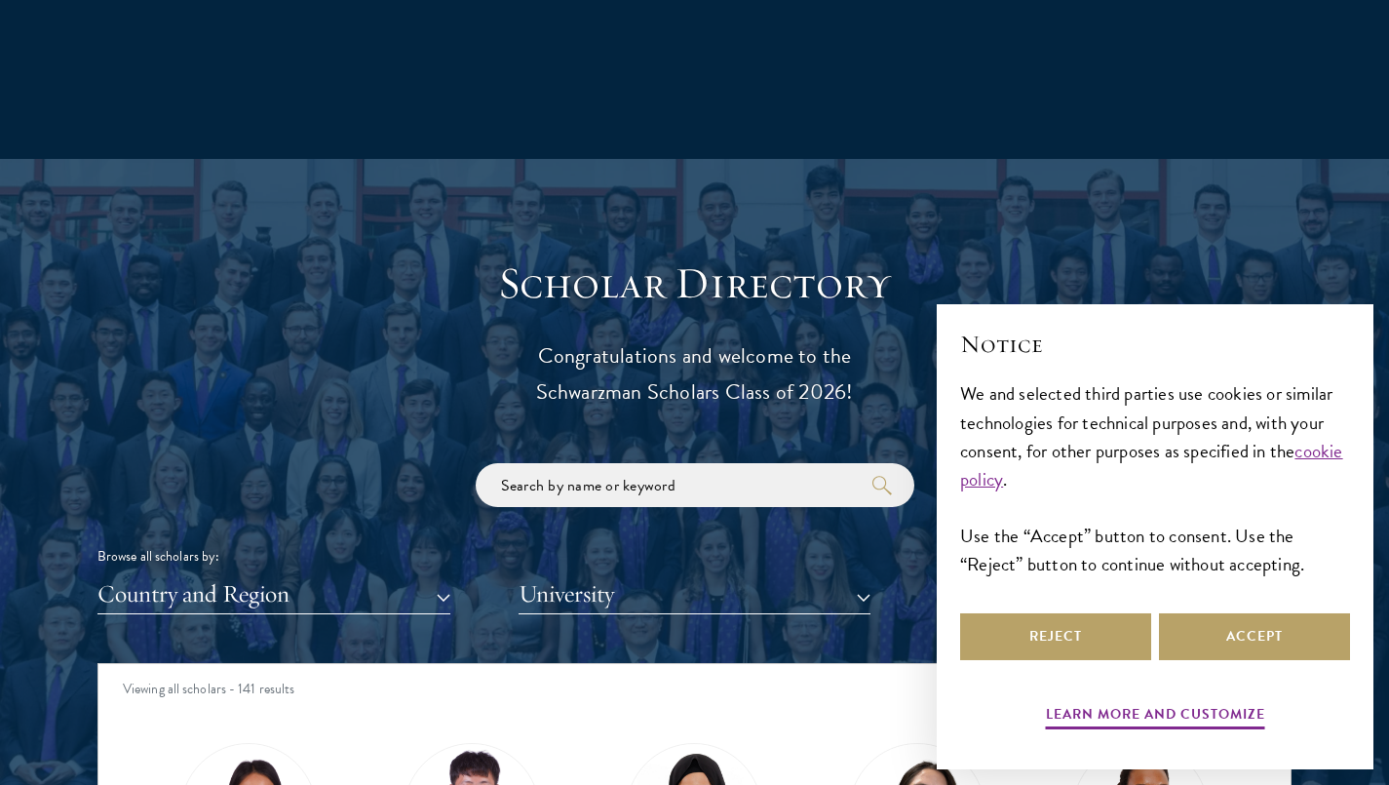
scroll to position [2086, 0]
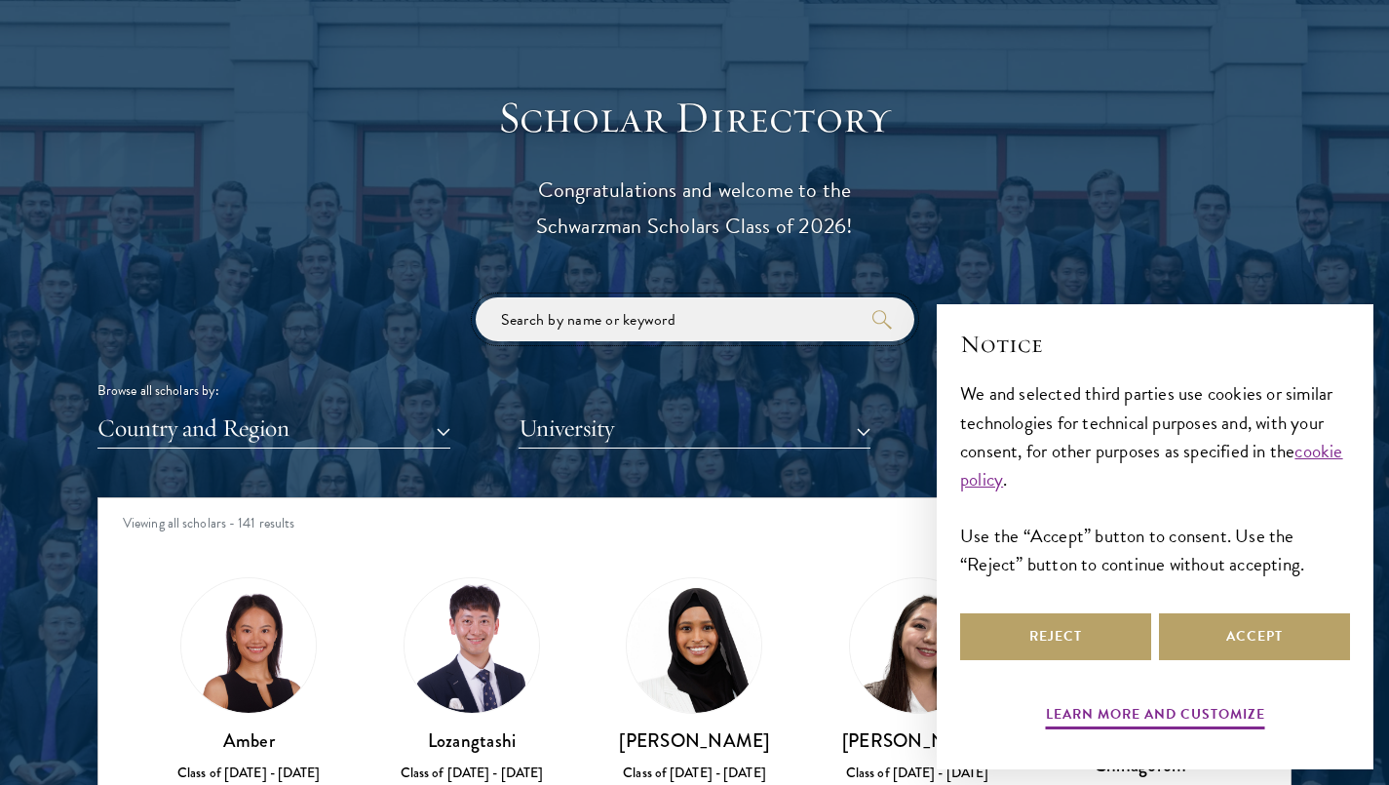
click at [773, 328] on input "search" at bounding box center [695, 319] width 439 height 44
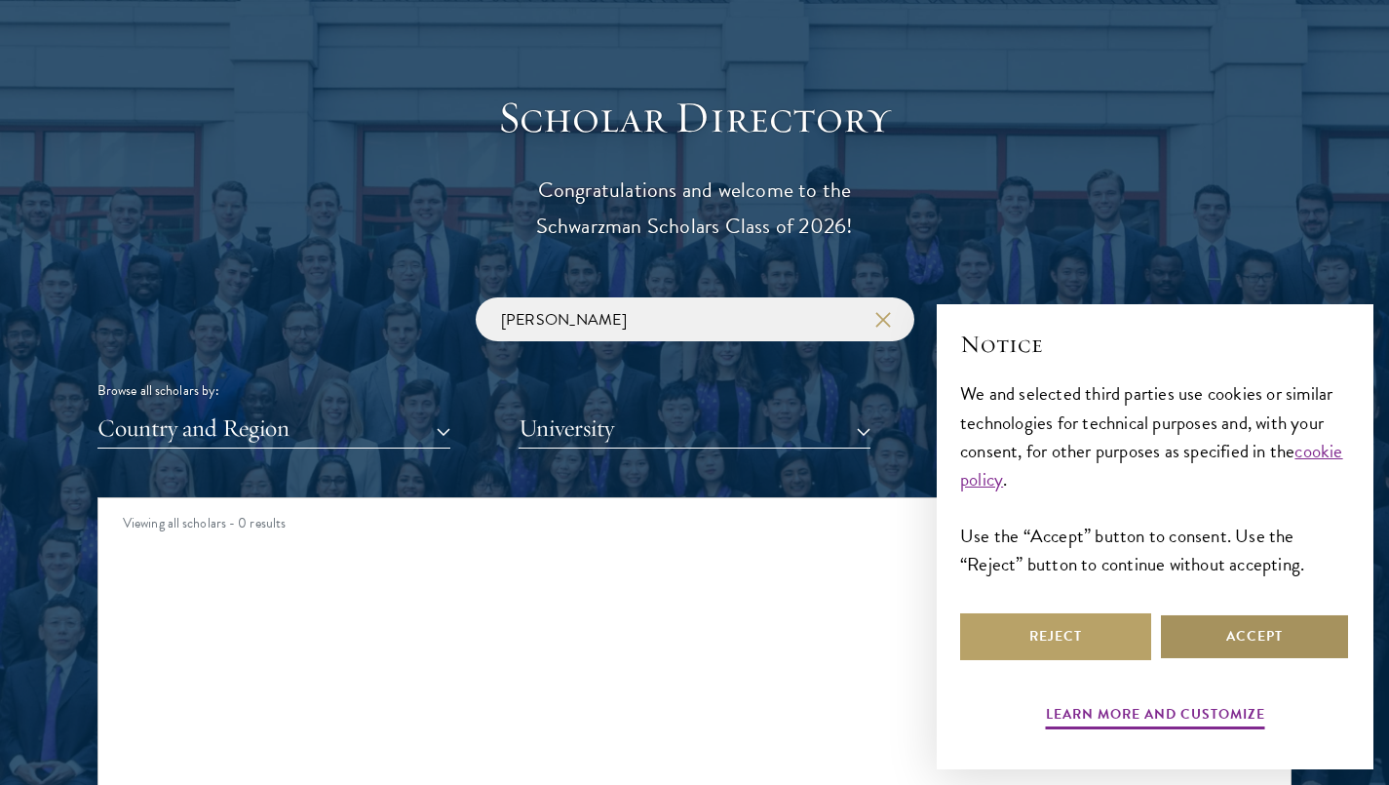
click at [1291, 645] on button "Accept" at bounding box center [1254, 636] width 191 height 47
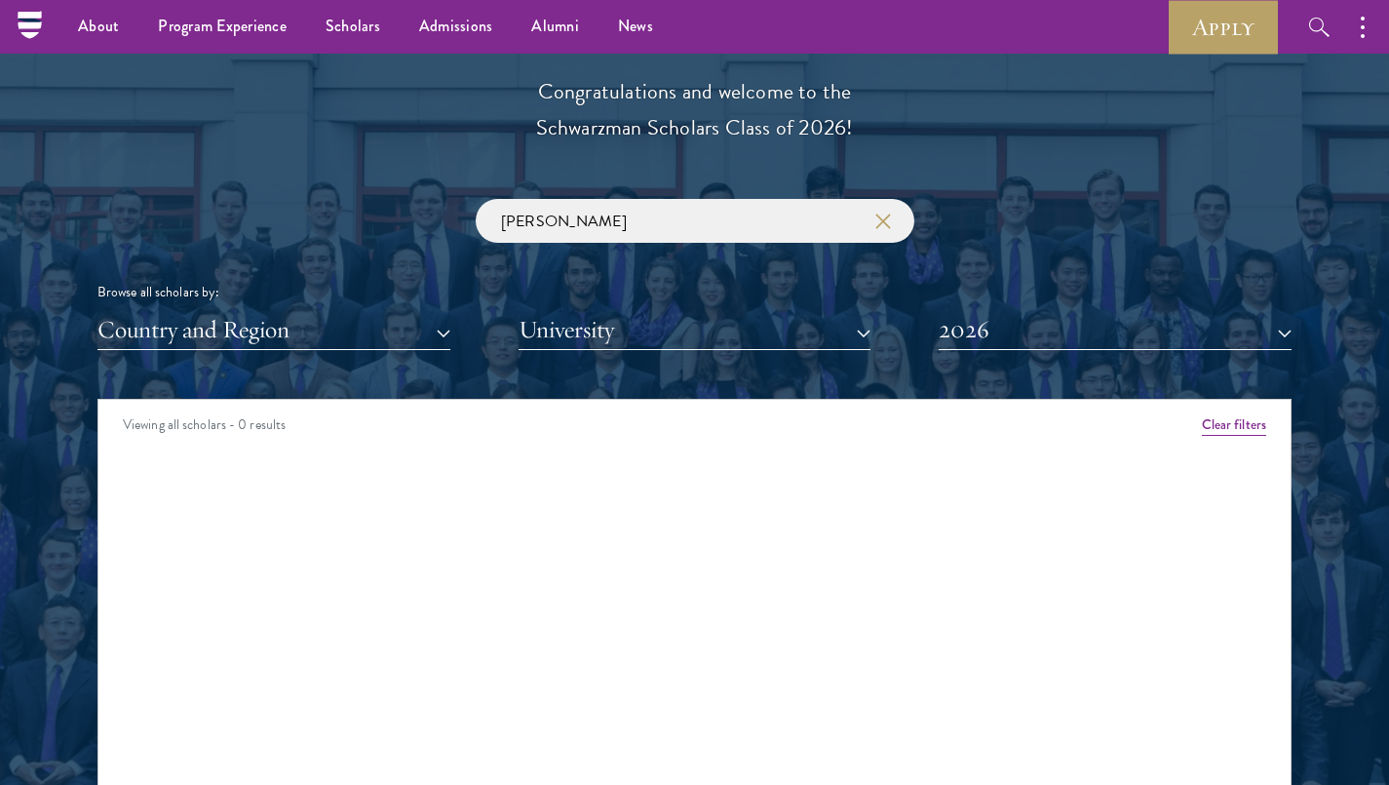
scroll to position [2177, 0]
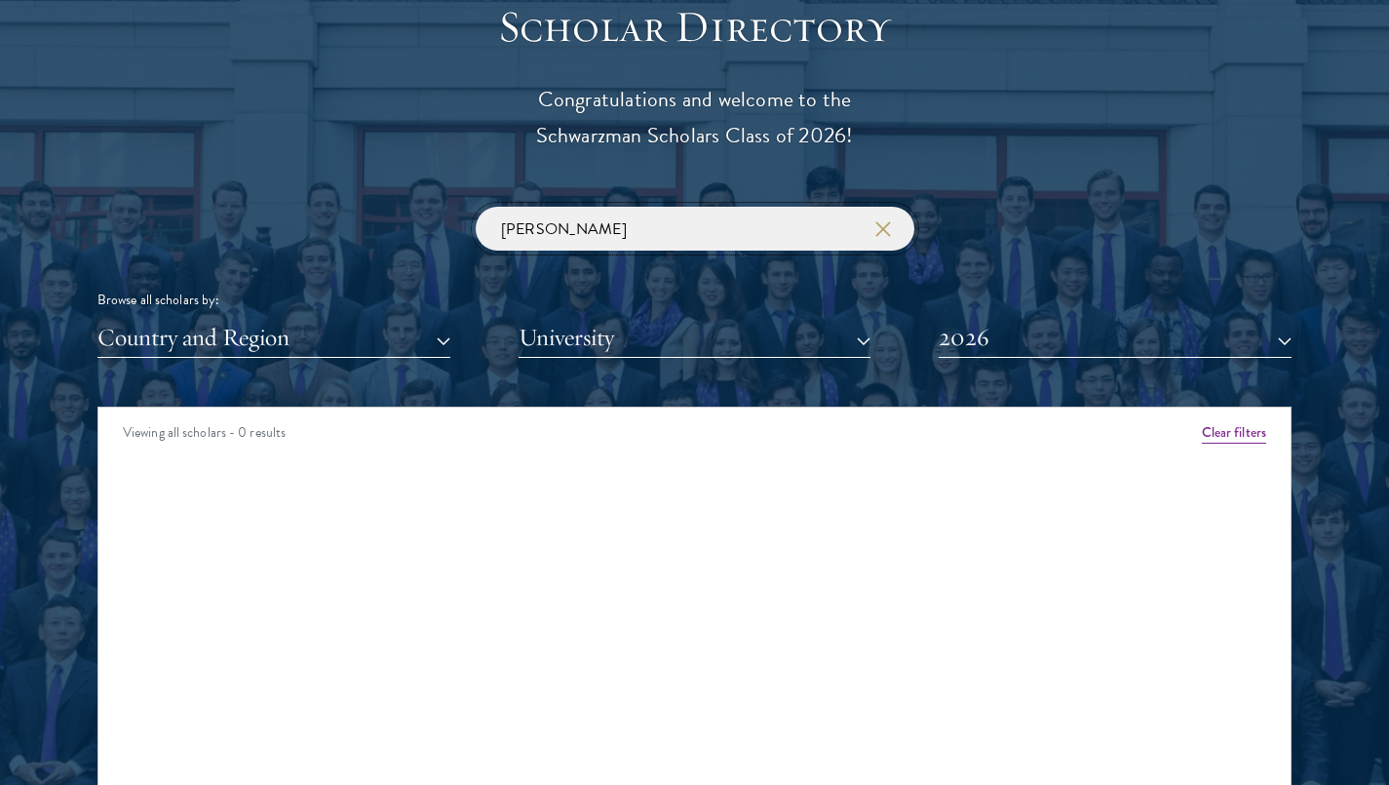
click at [791, 249] on input "[PERSON_NAME]" at bounding box center [695, 229] width 439 height 44
type input "l"
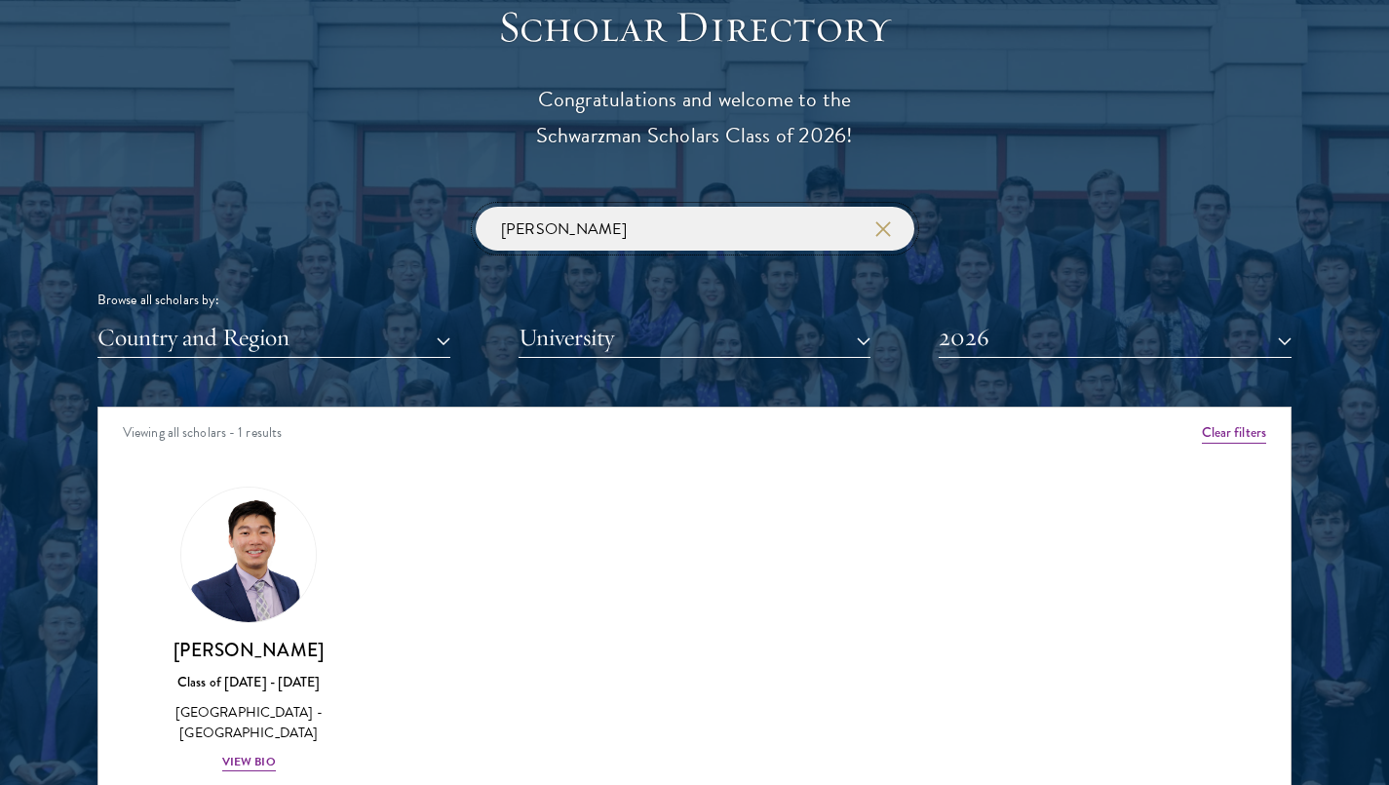
type input "[PERSON_NAME]"
click at [1049, 353] on button "2026" at bounding box center [1115, 338] width 353 height 40
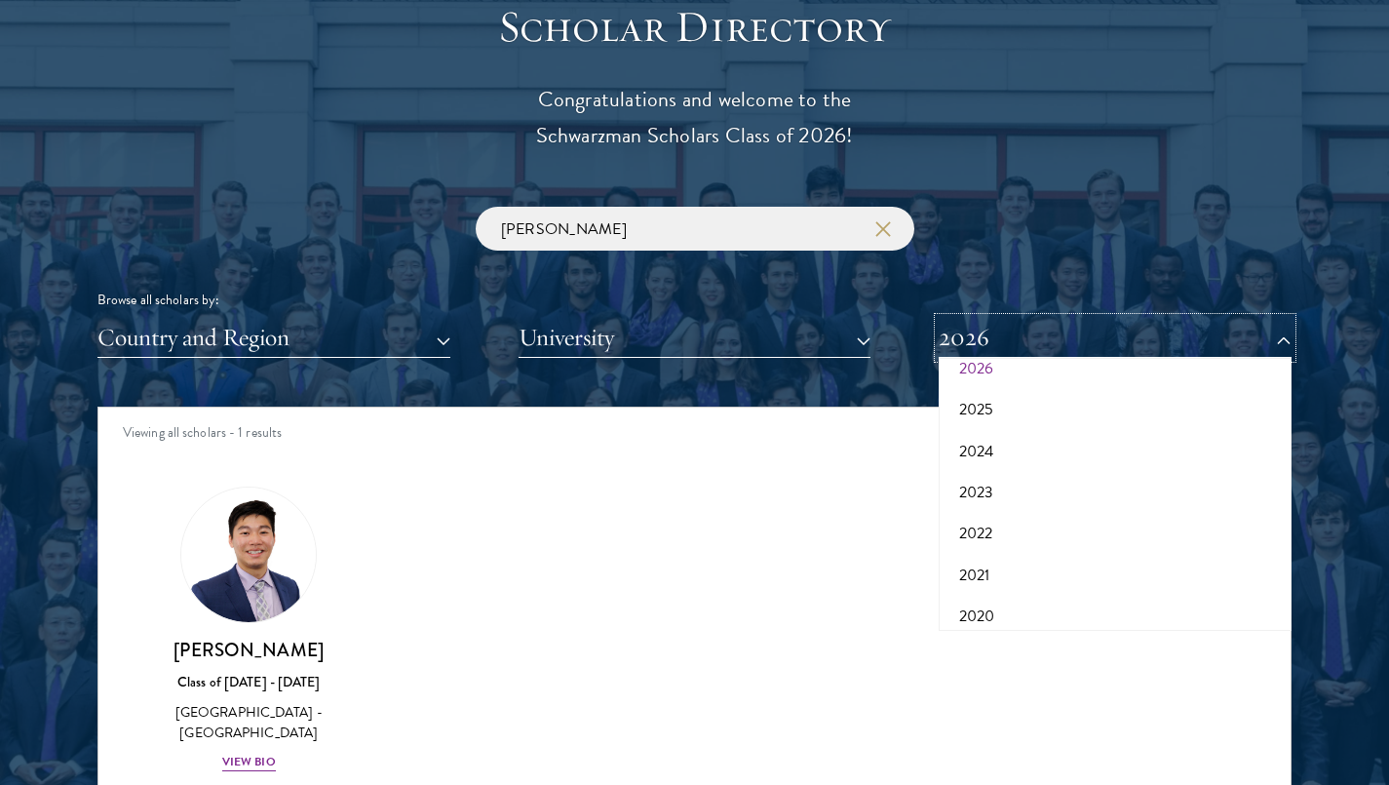
scroll to position [78, 0]
click at [1062, 530] on button "2022" at bounding box center [1115, 522] width 341 height 41
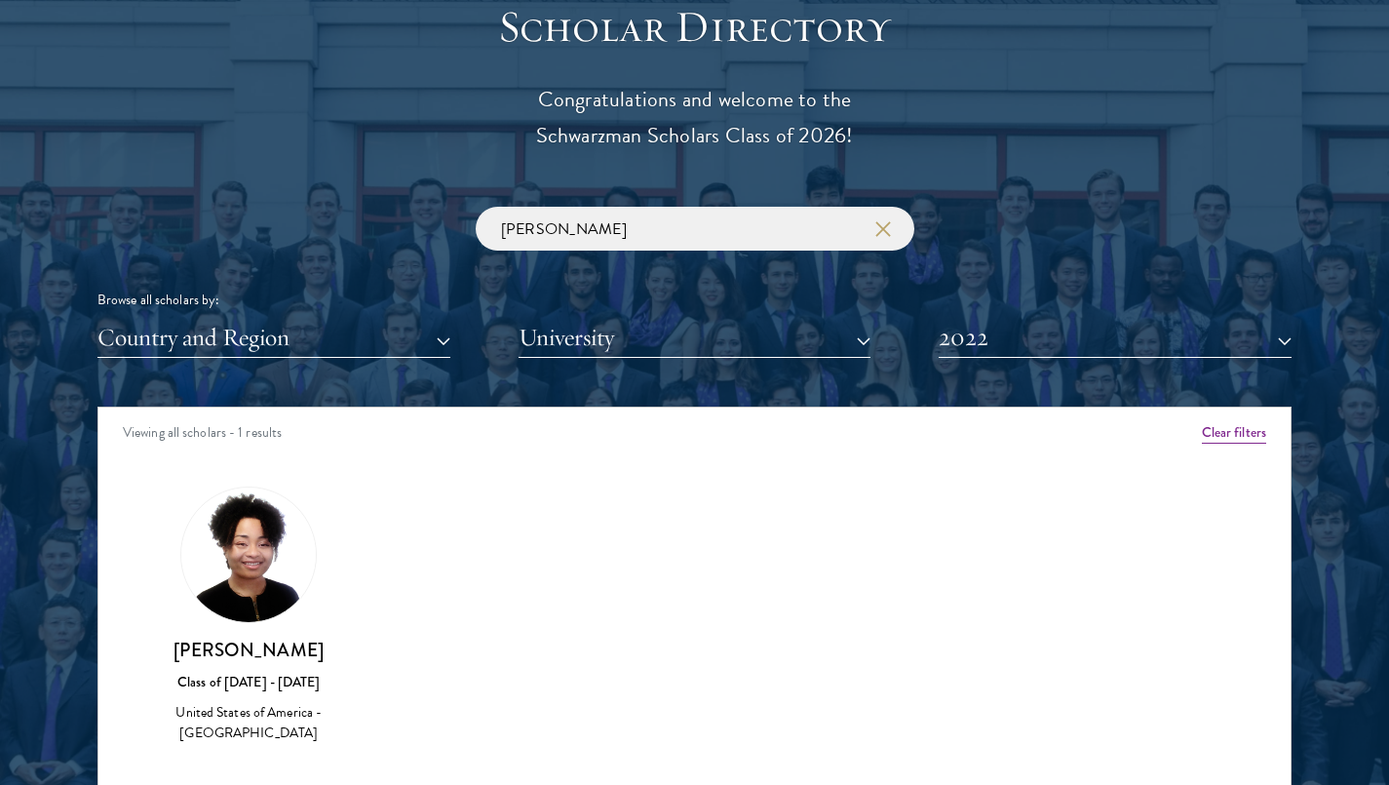
click at [270, 648] on h3 "[PERSON_NAME]" at bounding box center [249, 650] width 184 height 24
click at [246, 655] on h3 "[PERSON_NAME]" at bounding box center [249, 650] width 184 height 24
click at [274, 572] on img at bounding box center [248, 554] width 135 height 135
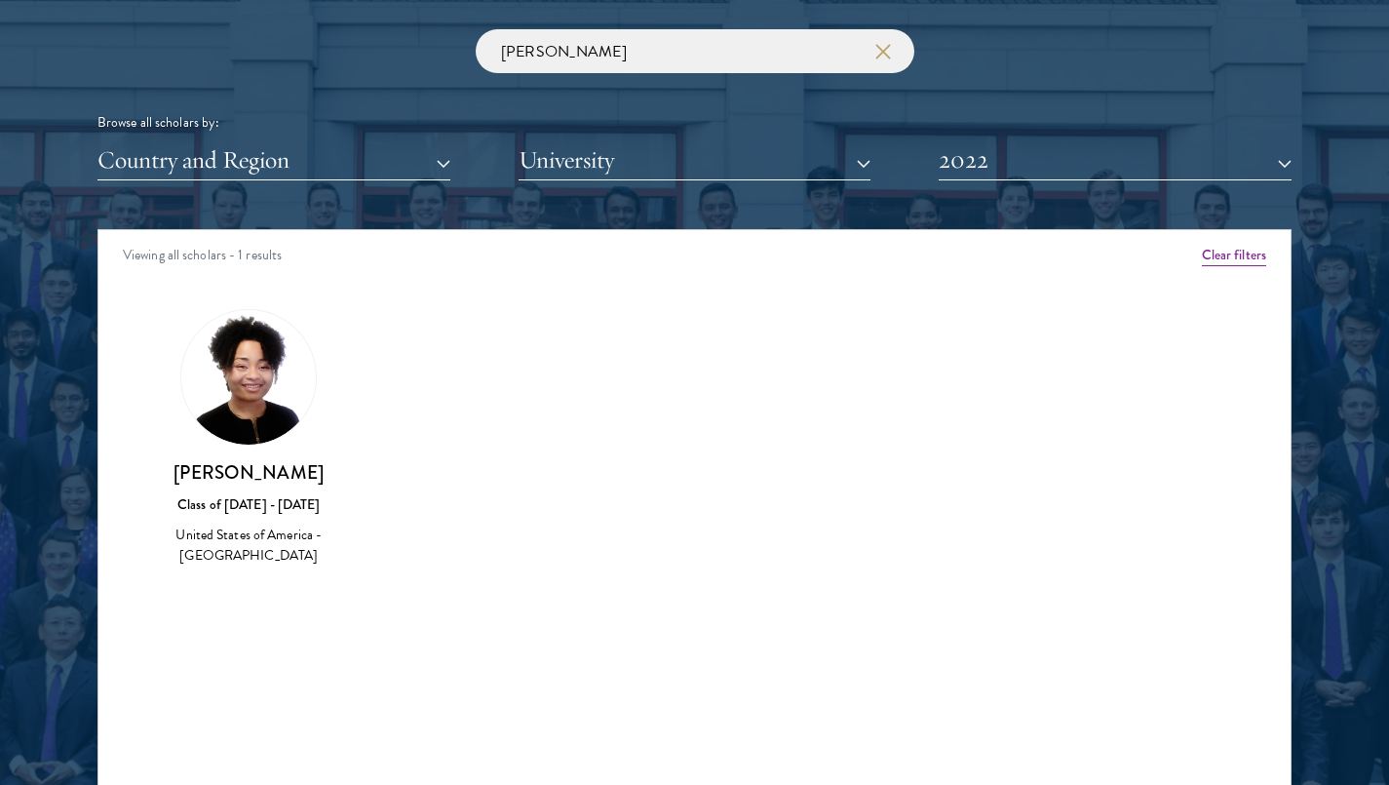
scroll to position [2354, 0]
click at [257, 513] on div "Class of [DATE] - [DATE]" at bounding box center [249, 504] width 184 height 20
click at [264, 505] on div "Class of [DATE] - [DATE]" at bounding box center [249, 504] width 184 height 20
click at [273, 487] on div "[PERSON_NAME] Class of [DATE] - [DATE] [GEOGRAPHIC_DATA] - [GEOGRAPHIC_DATA]" at bounding box center [249, 513] width 184 height 107
click at [279, 482] on h3 "[PERSON_NAME]" at bounding box center [249, 472] width 184 height 24
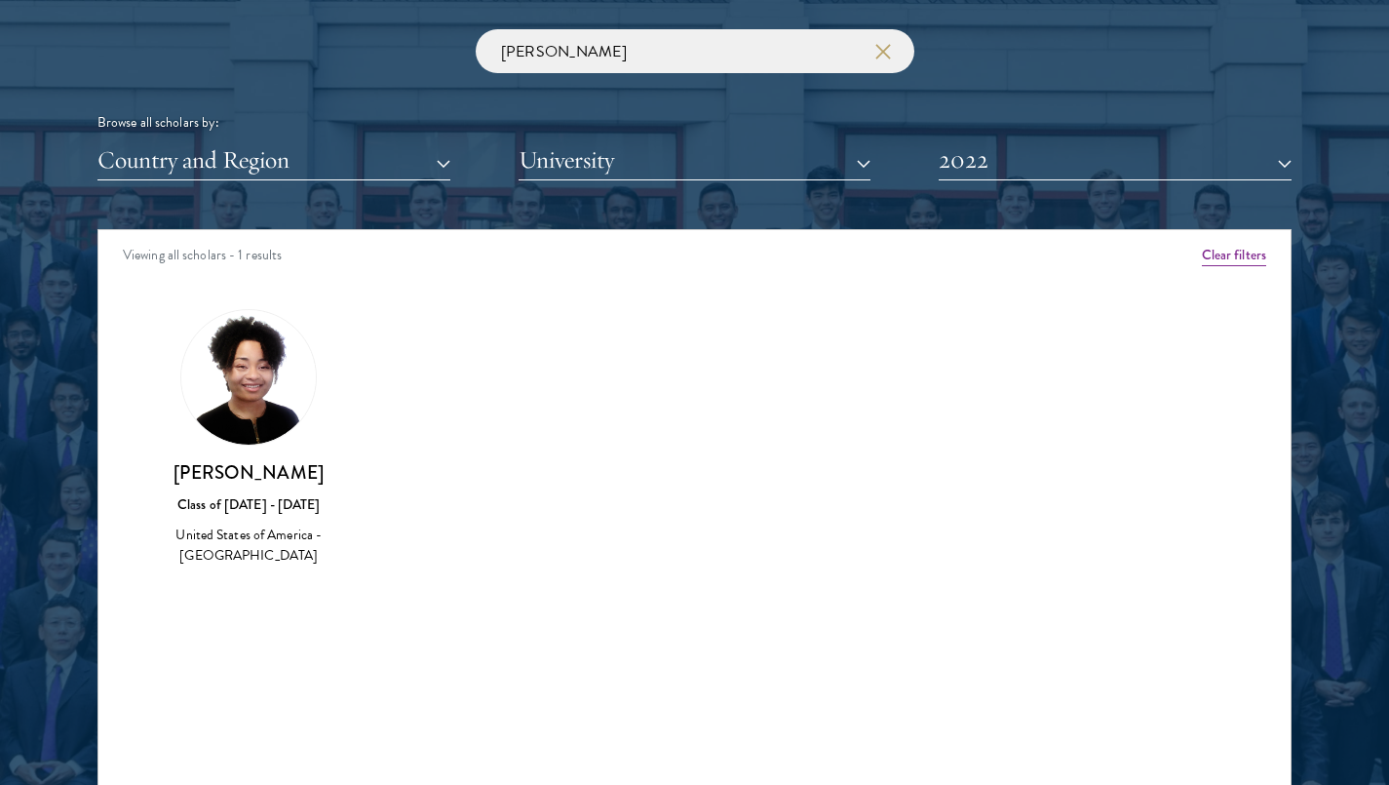
click at [269, 554] on div "United States of America - [GEOGRAPHIC_DATA]" at bounding box center [249, 544] width 184 height 41
click at [255, 540] on div "United States of America - [GEOGRAPHIC_DATA]" at bounding box center [249, 544] width 184 height 41
click at [287, 504] on div "Class of [DATE] - [DATE]" at bounding box center [249, 504] width 184 height 20
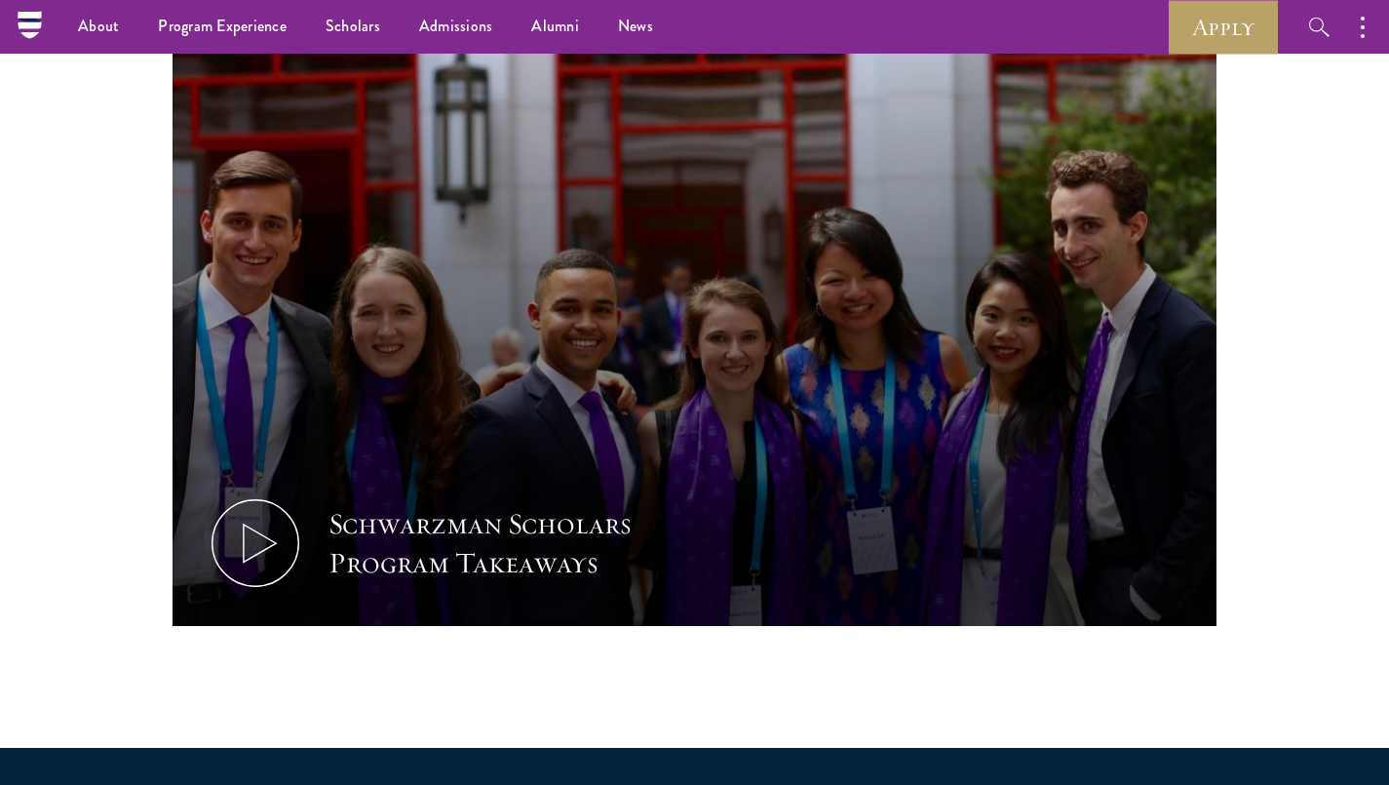
scroll to position [858, 0]
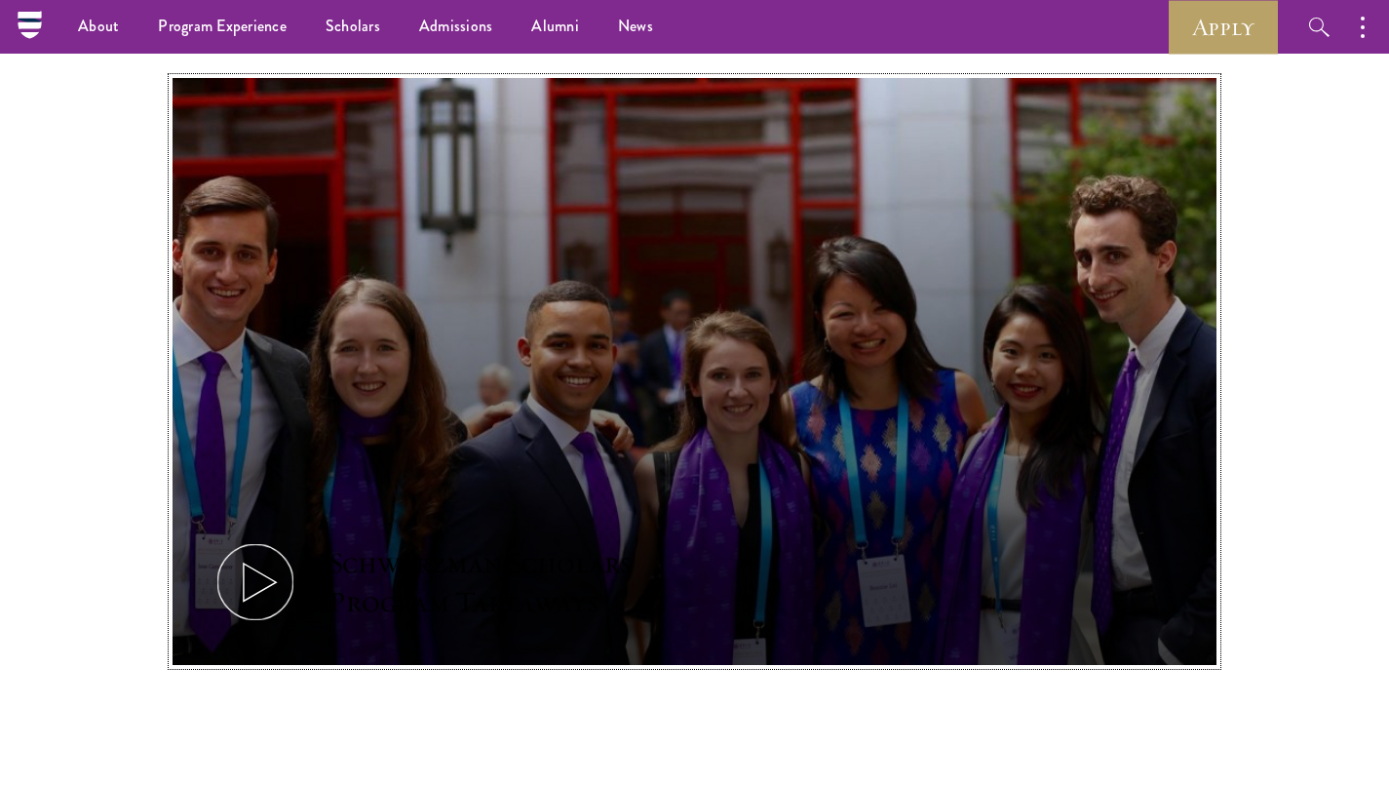
click at [1095, 437] on button "Schwarzman Scholars Program Takeaways" at bounding box center [695, 372] width 1045 height 588
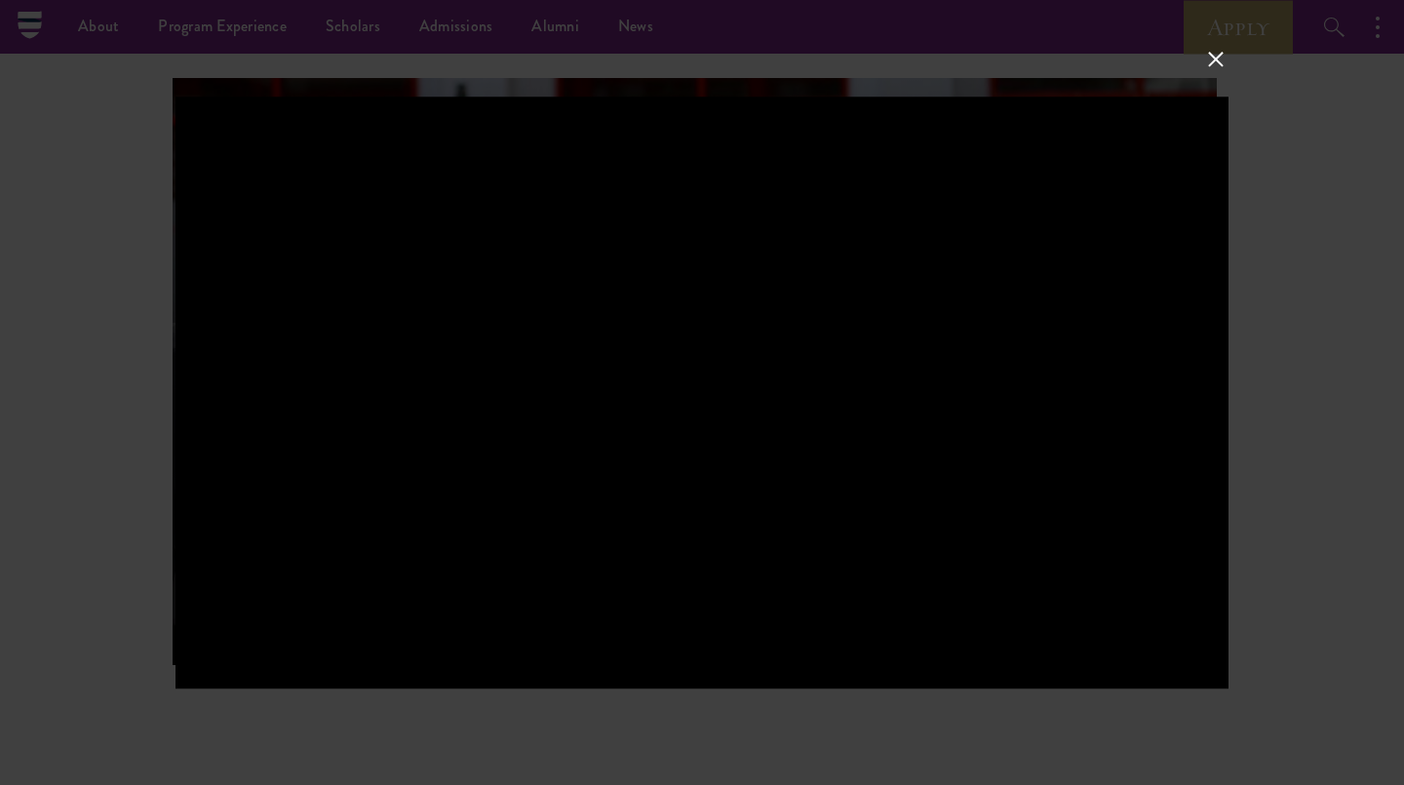
click at [1217, 65] on button at bounding box center [1215, 58] width 25 height 25
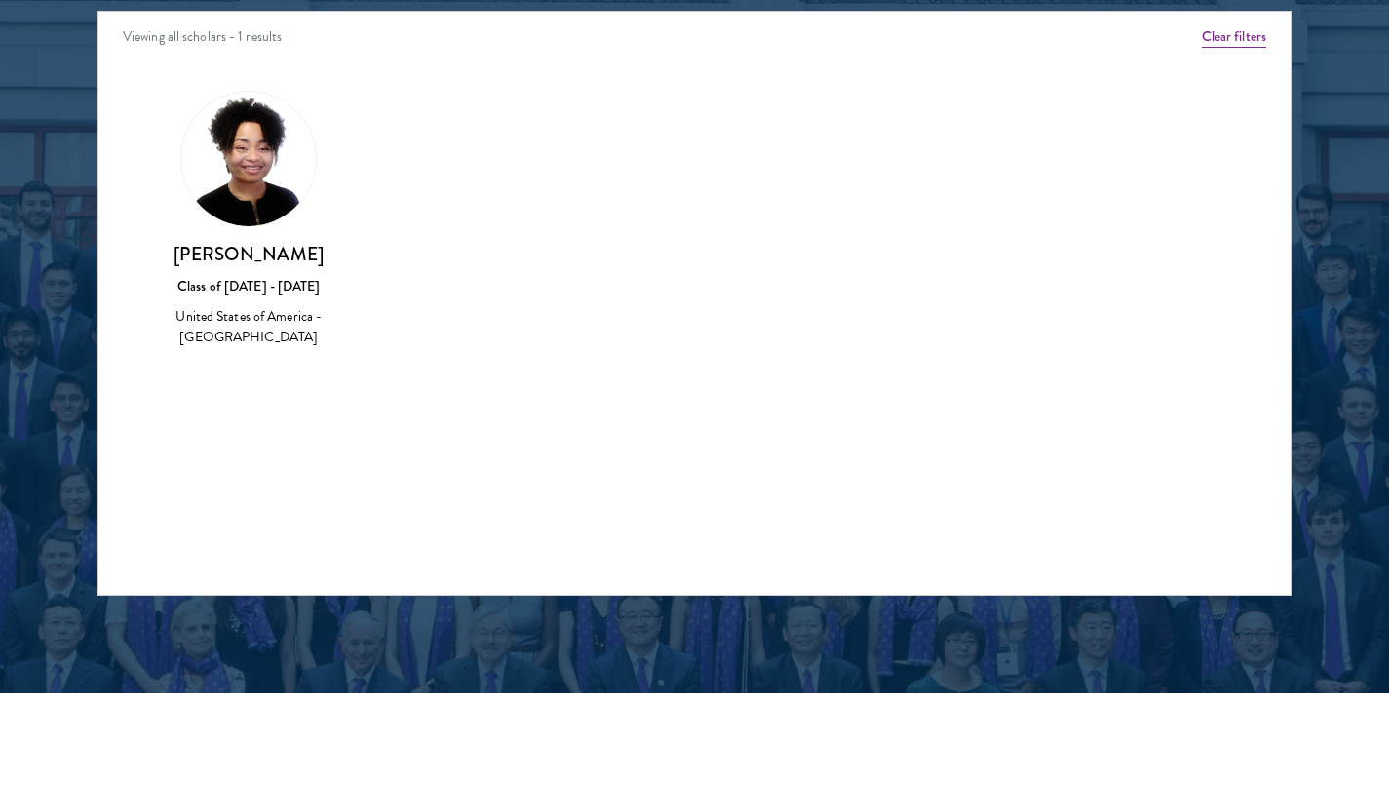
scroll to position [2535, 0]
